Goal: Task Accomplishment & Management: Manage account settings

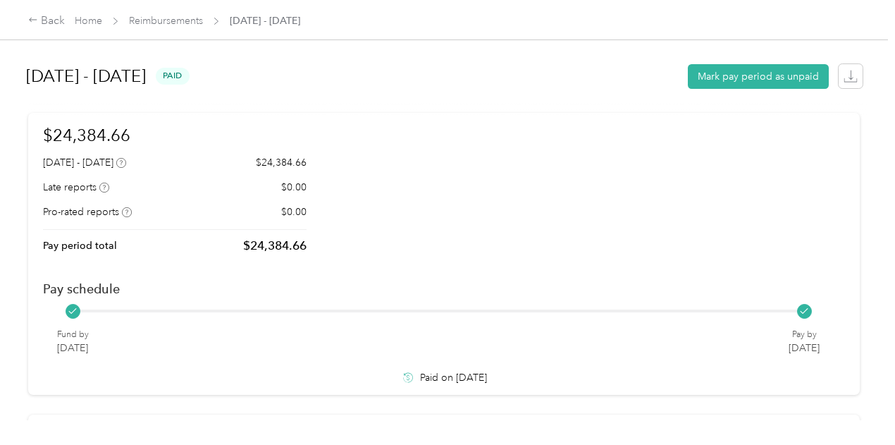
click at [151, 29] on div "Back Home Reimbursements [DATE] - [DATE]" at bounding box center [164, 21] width 272 height 17
click at [158, 17] on link "Reimbursements" at bounding box center [166, 21] width 74 height 12
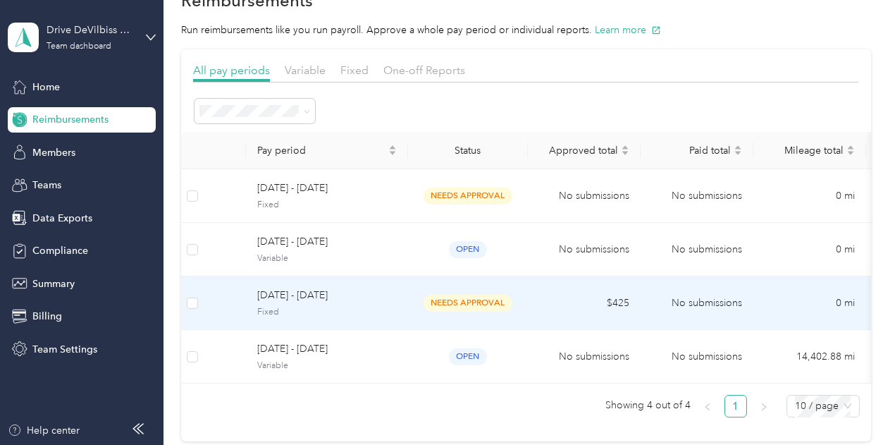
scroll to position [70, 0]
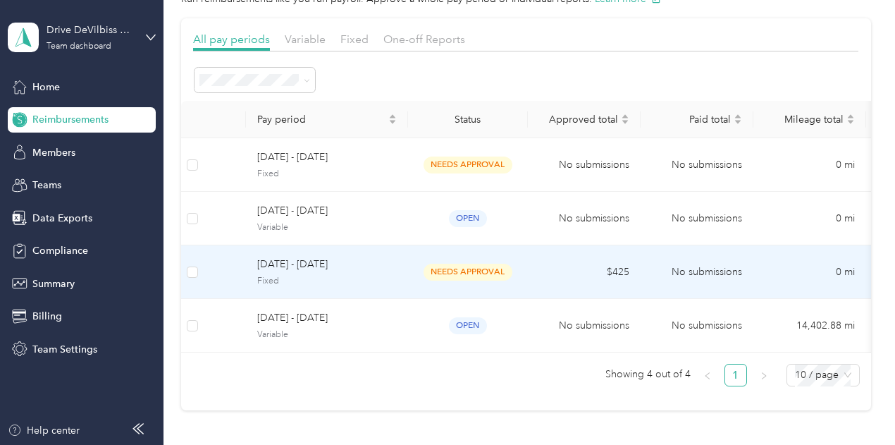
click at [356, 271] on span "[DATE] - [DATE]" at bounding box center [327, 265] width 140 height 16
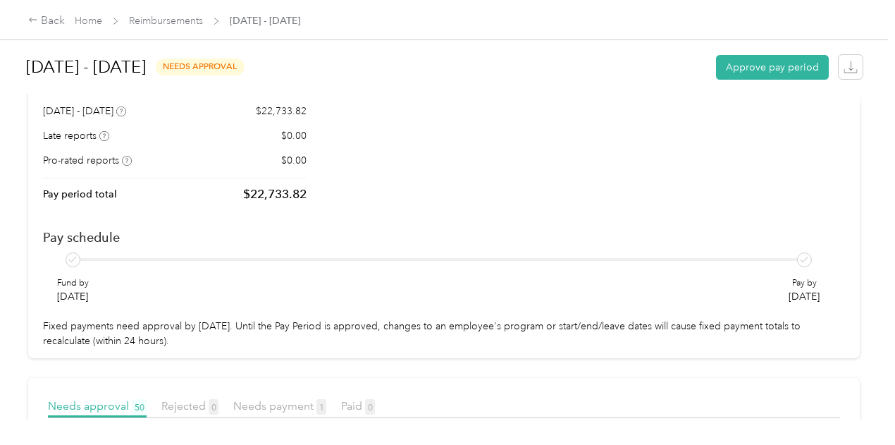
scroll to position [141, 0]
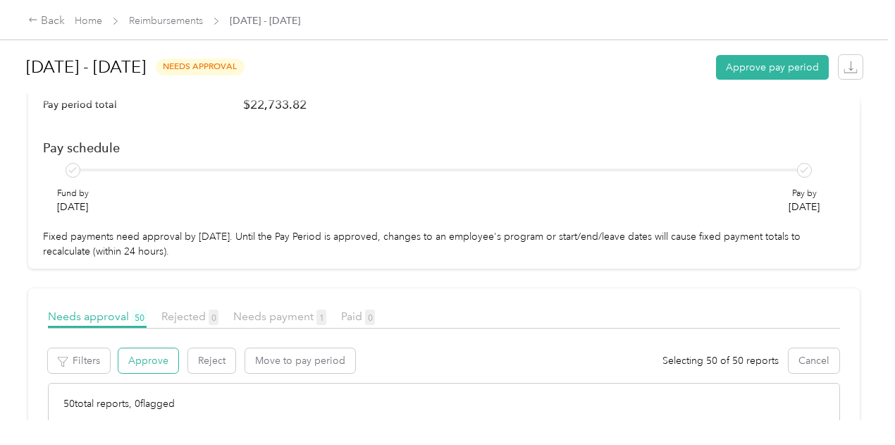
click at [138, 348] on button "Approve" at bounding box center [148, 360] width 60 height 25
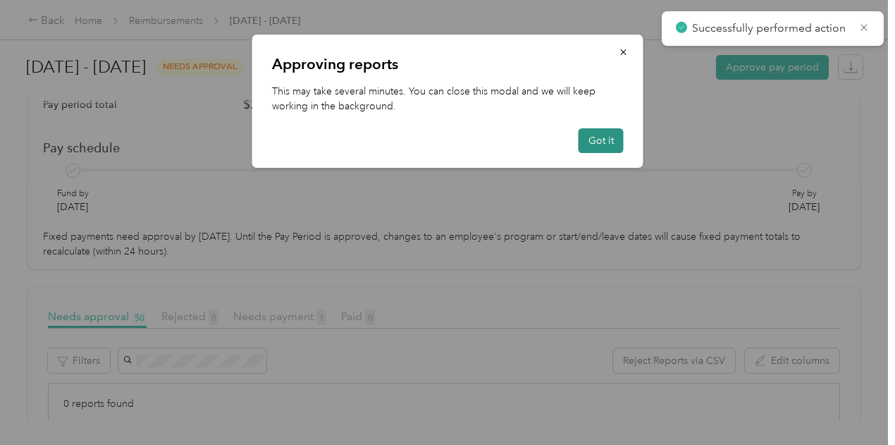
click at [591, 137] on button "Got it" at bounding box center [601, 140] width 45 height 25
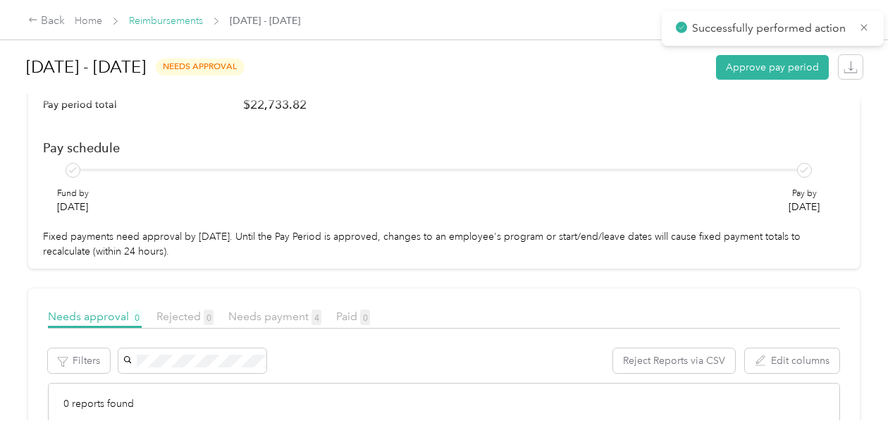
click at [180, 16] on link "Reimbursements" at bounding box center [166, 21] width 74 height 12
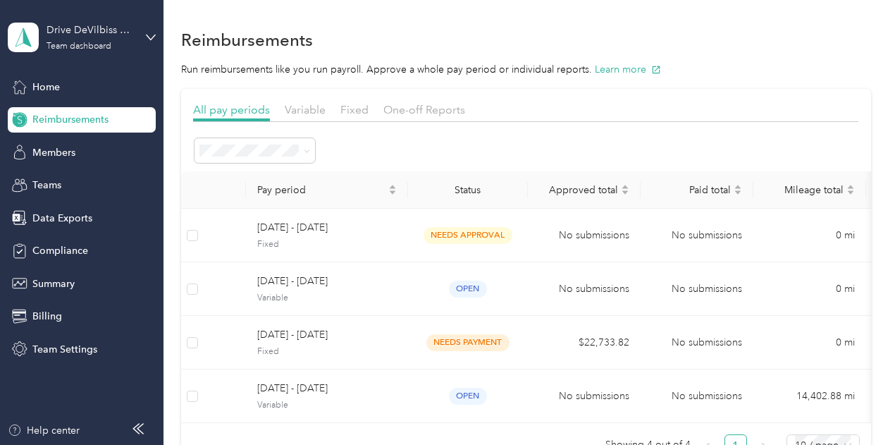
scroll to position [70, 0]
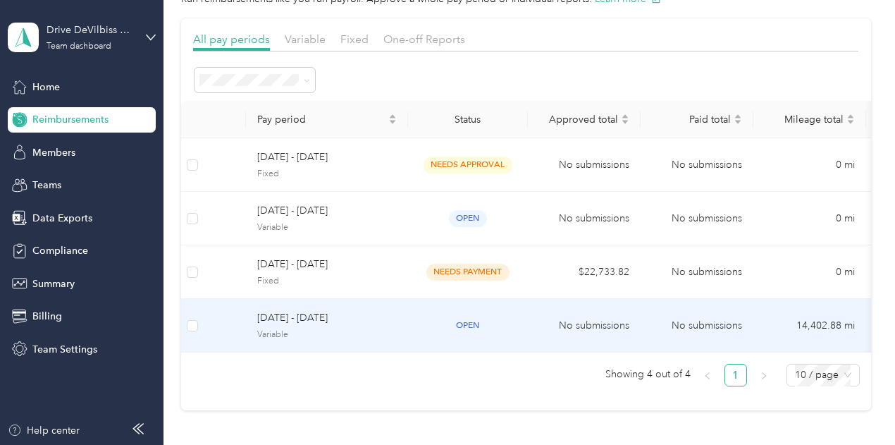
click at [367, 329] on span "Variable" at bounding box center [327, 334] width 140 height 13
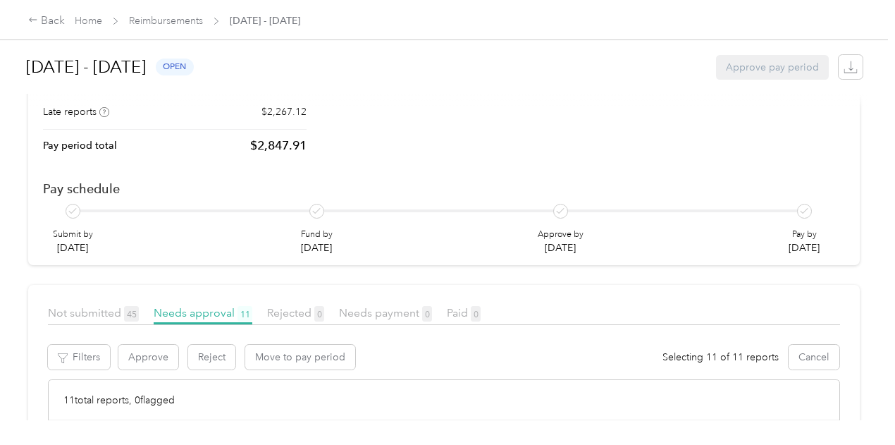
scroll to position [70, 0]
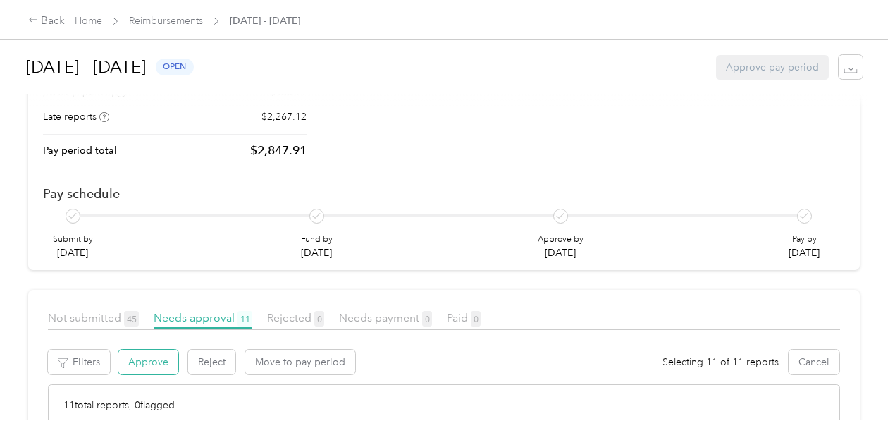
click at [162, 350] on button "Approve" at bounding box center [148, 362] width 60 height 25
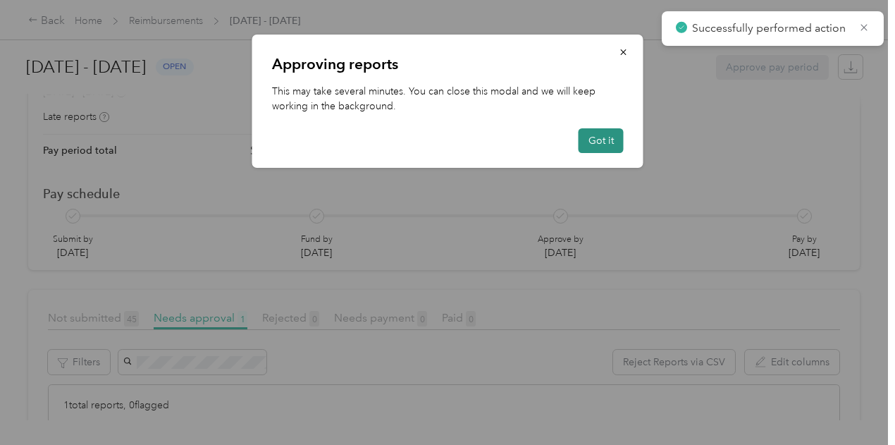
click at [598, 142] on button "Got it" at bounding box center [601, 140] width 45 height 25
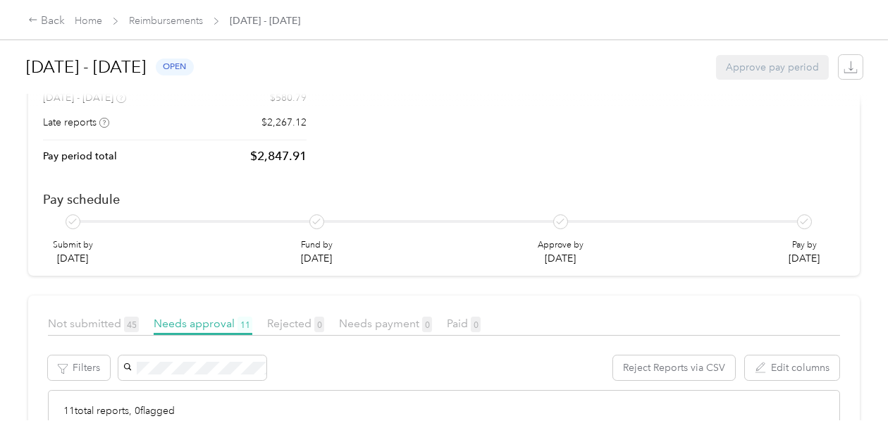
scroll to position [0, 0]
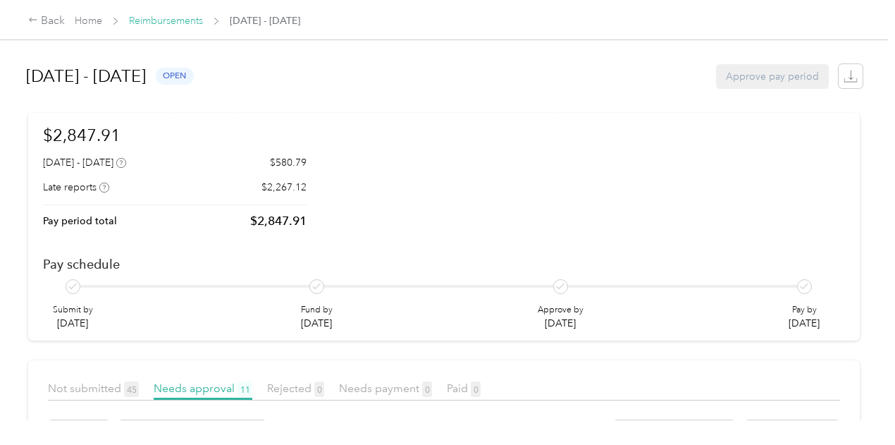
click at [196, 20] on link "Reimbursements" at bounding box center [166, 21] width 74 height 12
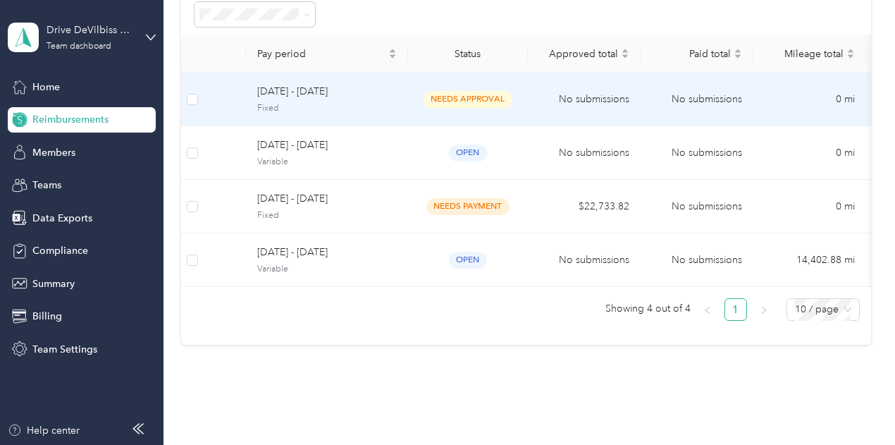
scroll to position [141, 0]
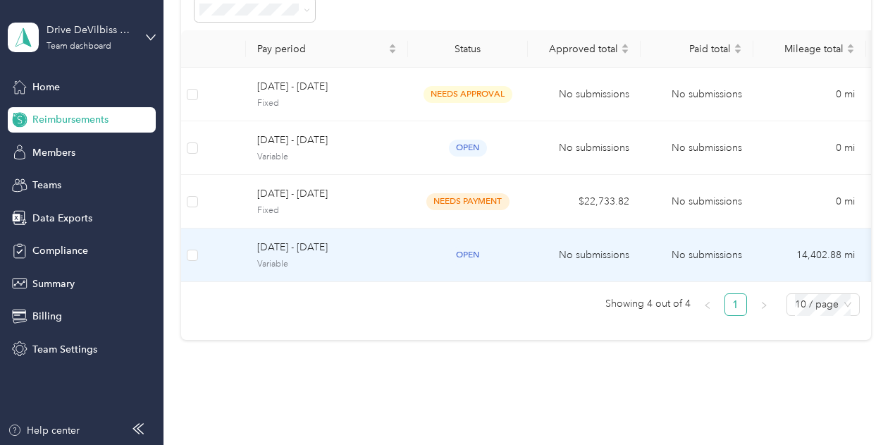
click at [420, 258] on div "open" at bounding box center [467, 255] width 97 height 16
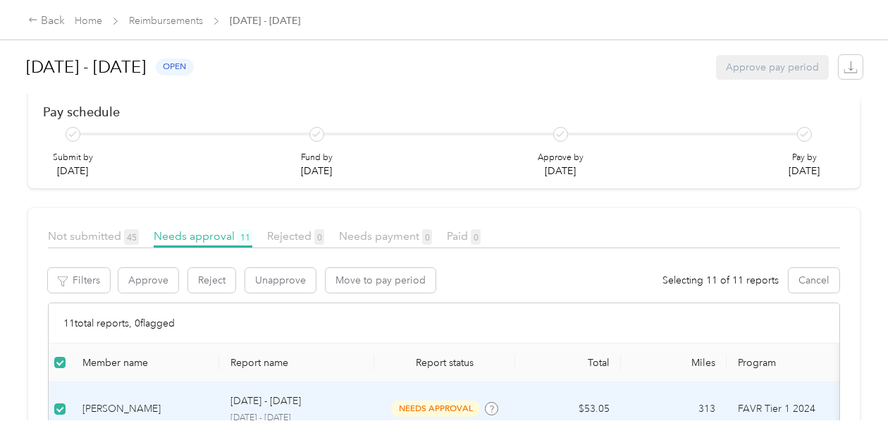
scroll to position [121, 0]
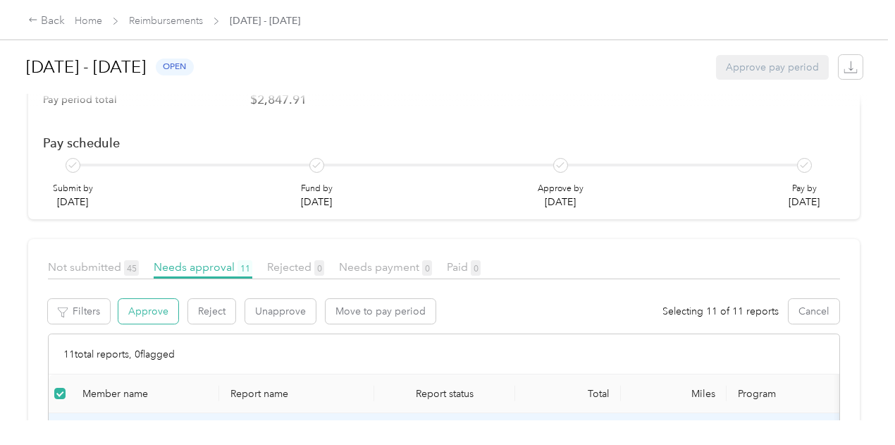
click at [168, 299] on button "Approve" at bounding box center [148, 311] width 60 height 25
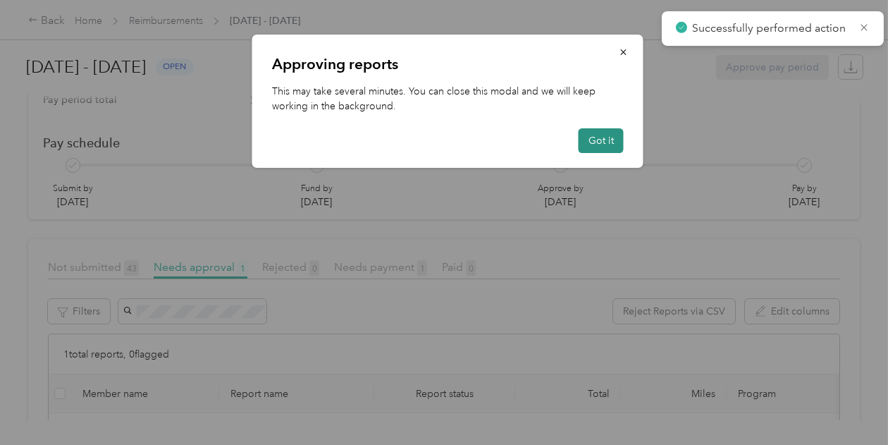
click at [620, 149] on button "Got it" at bounding box center [601, 140] width 45 height 25
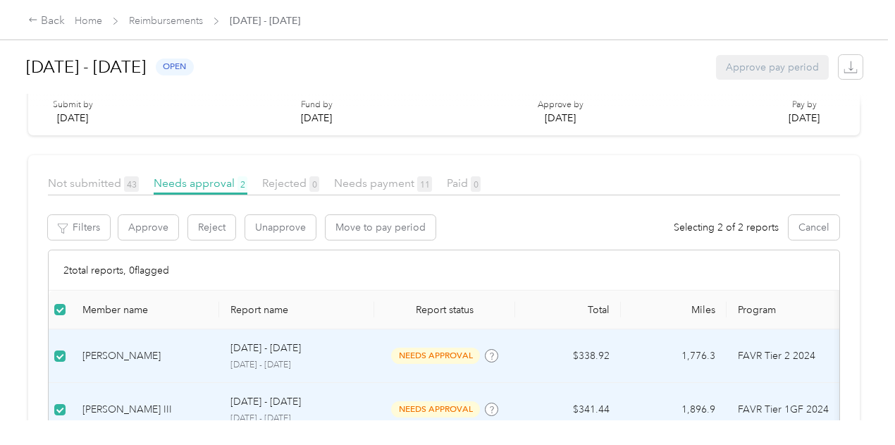
scroll to position [135, 0]
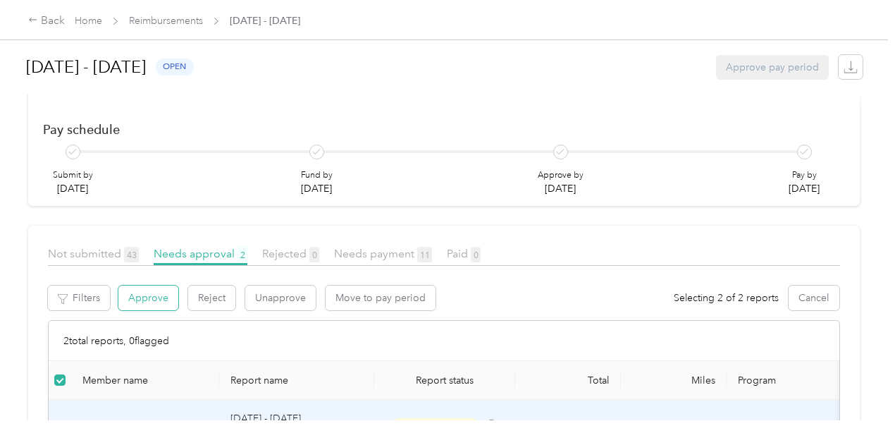
click at [144, 285] on button "Approve" at bounding box center [148, 297] width 60 height 25
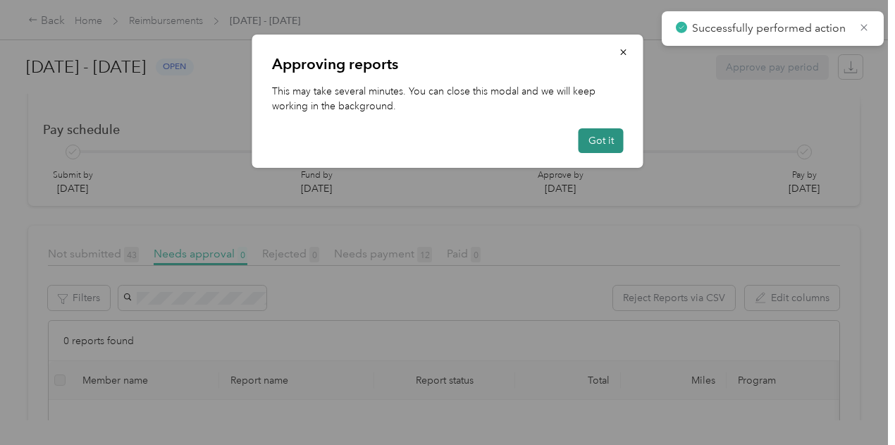
click at [608, 146] on button "Got it" at bounding box center [601, 140] width 45 height 25
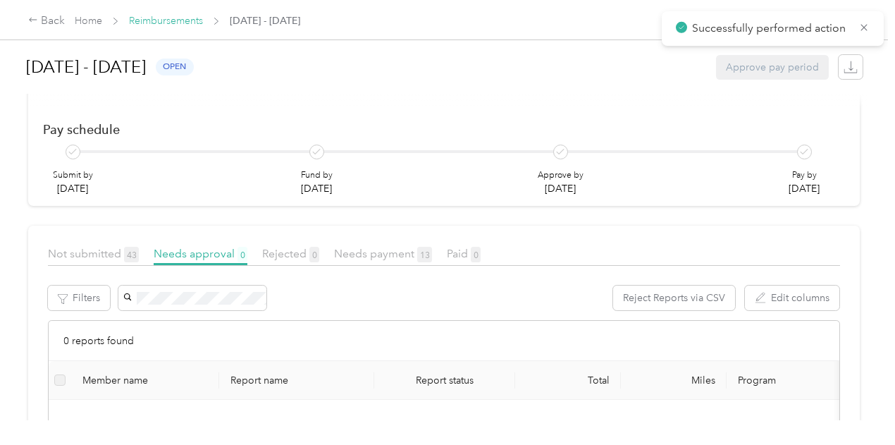
click at [163, 19] on link "Reimbursements" at bounding box center [166, 21] width 74 height 12
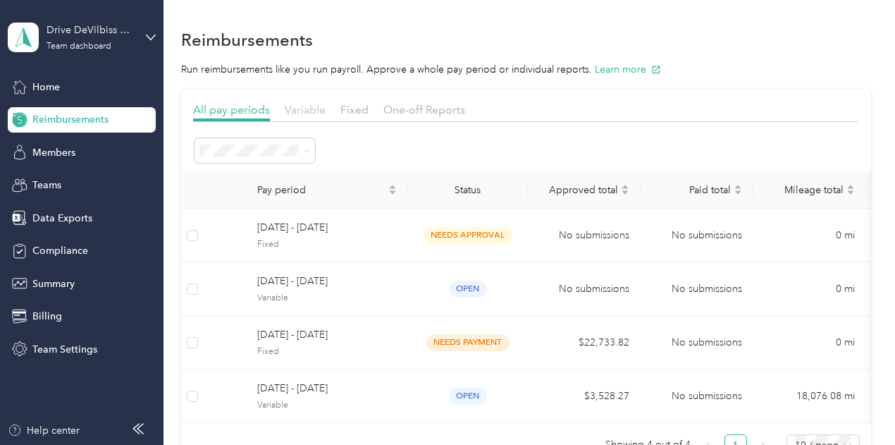
click at [295, 115] on span "Variable" at bounding box center [305, 109] width 41 height 13
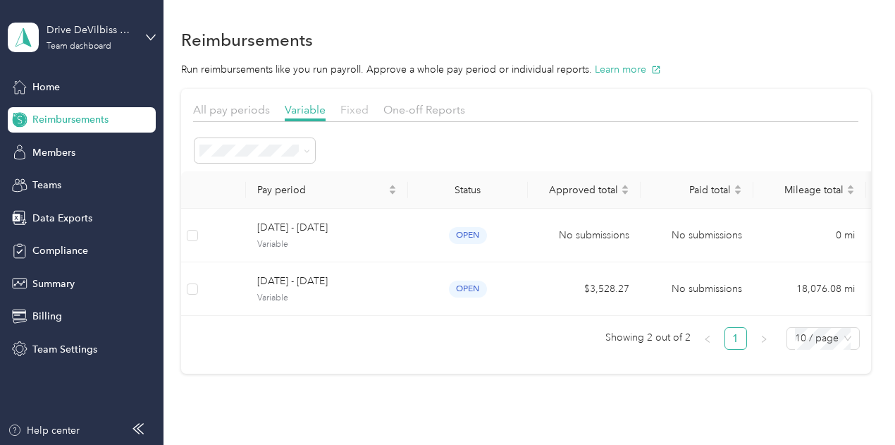
click at [349, 107] on span "Fixed" at bounding box center [354, 109] width 28 height 13
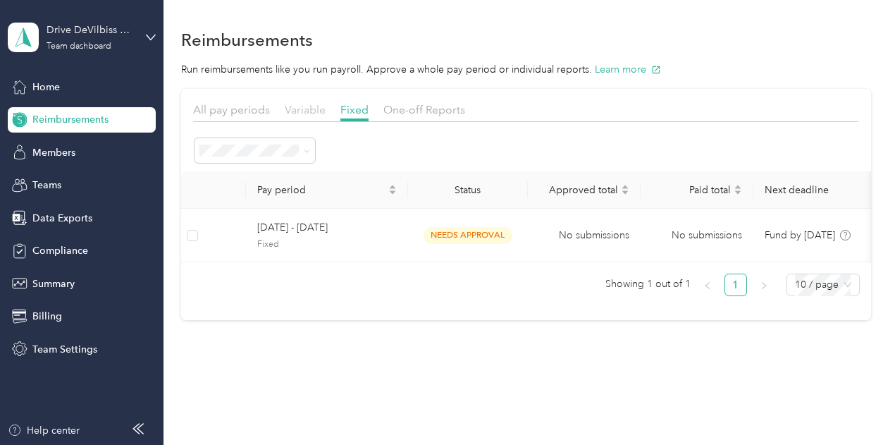
click at [313, 107] on span "Variable" at bounding box center [305, 109] width 41 height 13
